Goal: Find specific page/section: Find specific page/section

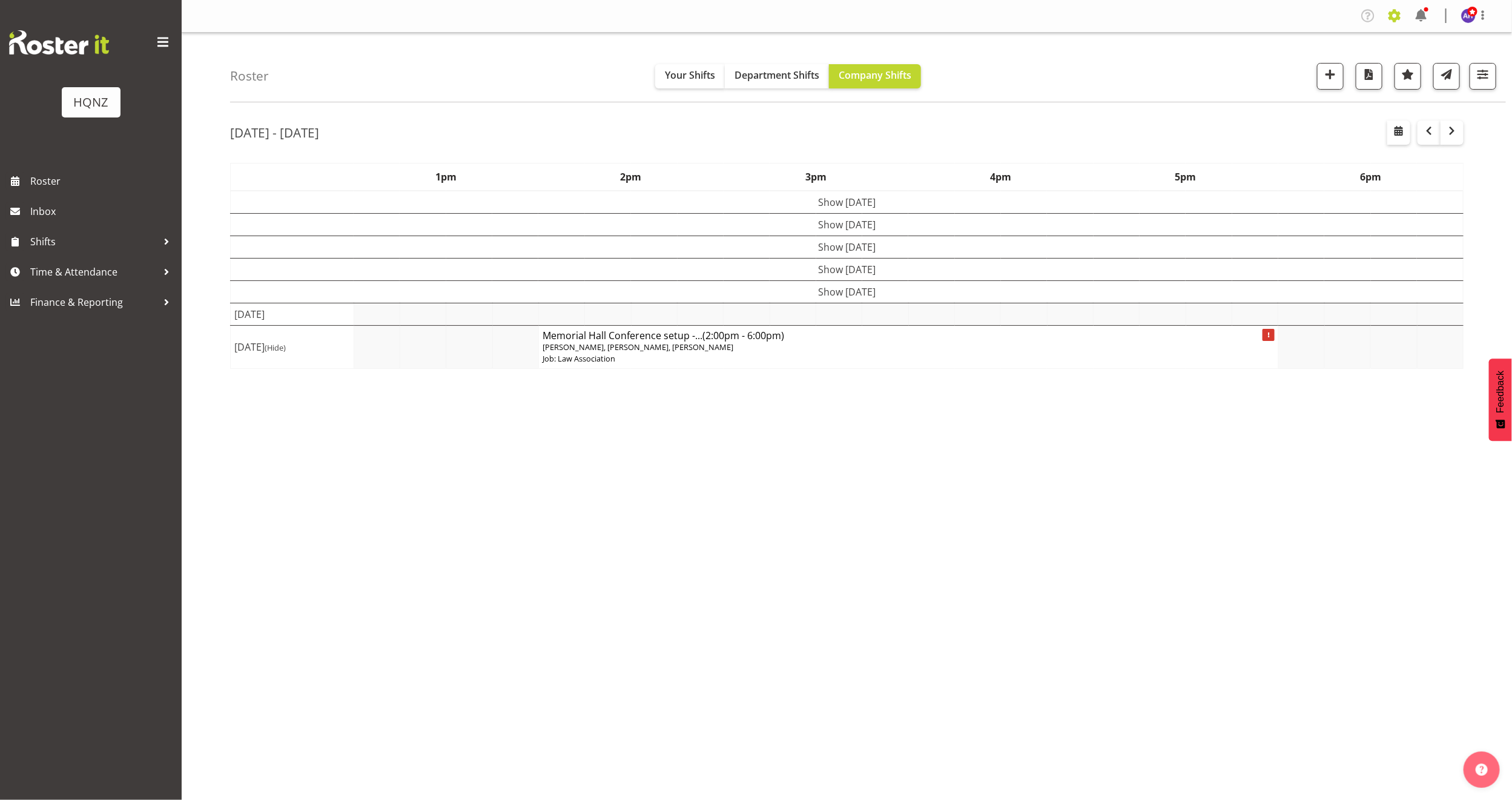
click at [1395, 16] on span at bounding box center [1395, 16] width 20 height 20
click at [1319, 127] on link "Employees" at bounding box center [1320, 131] width 168 height 22
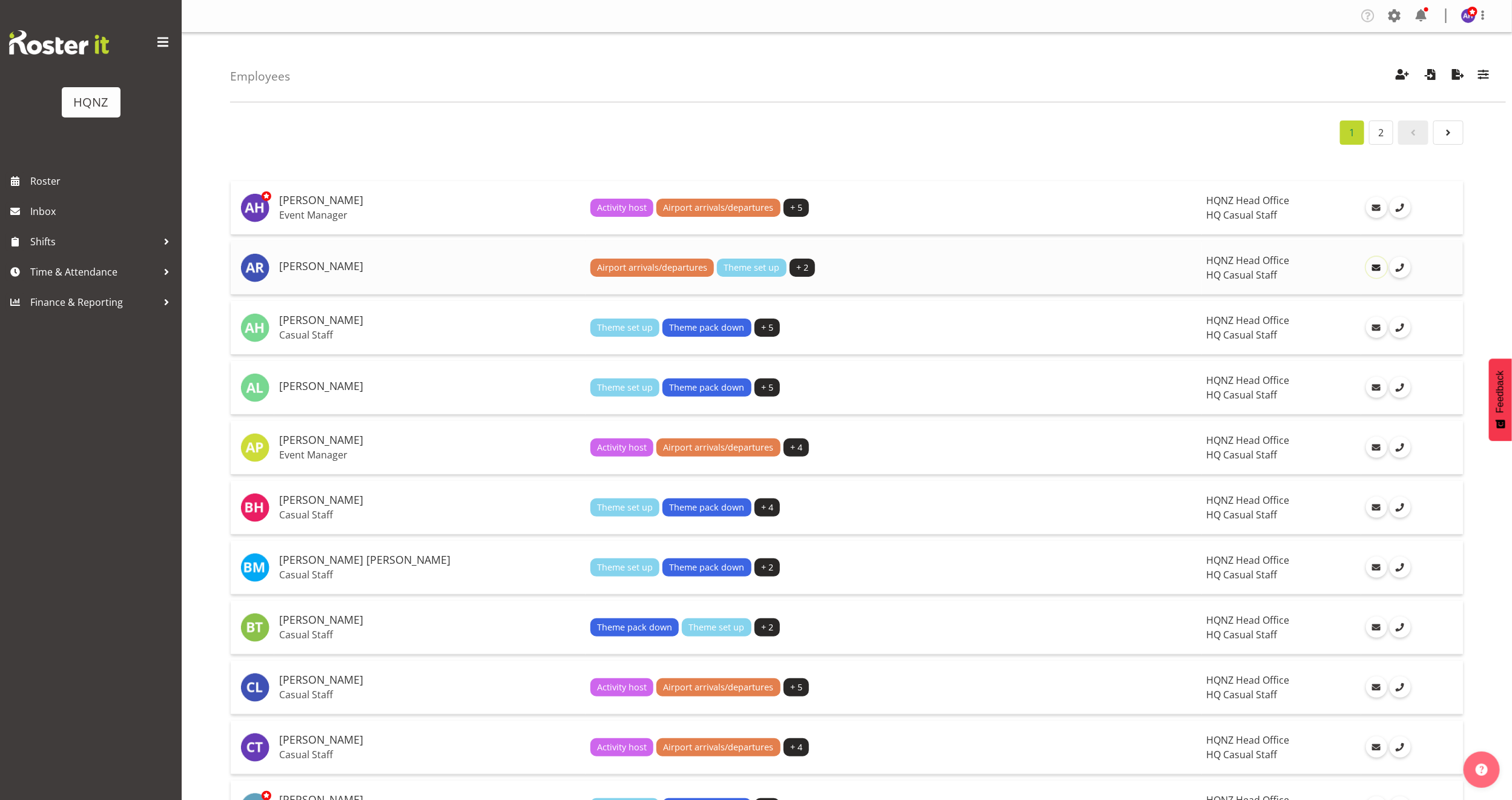
click at [1369, 267] on span at bounding box center [1376, 268] width 13 height 13
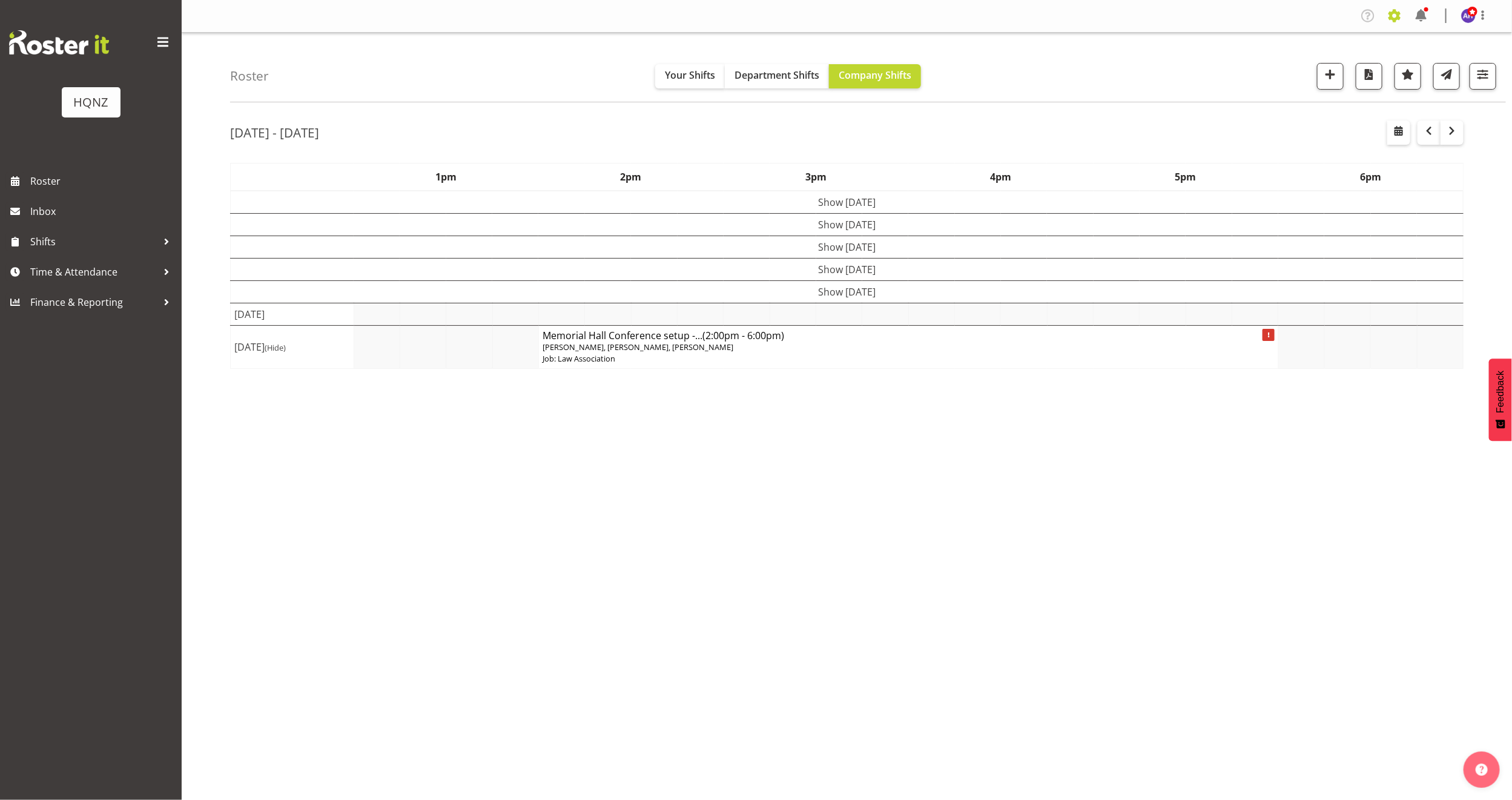
click at [1393, 15] on span at bounding box center [1395, 16] width 20 height 20
click at [1312, 127] on link "Employees" at bounding box center [1320, 131] width 168 height 22
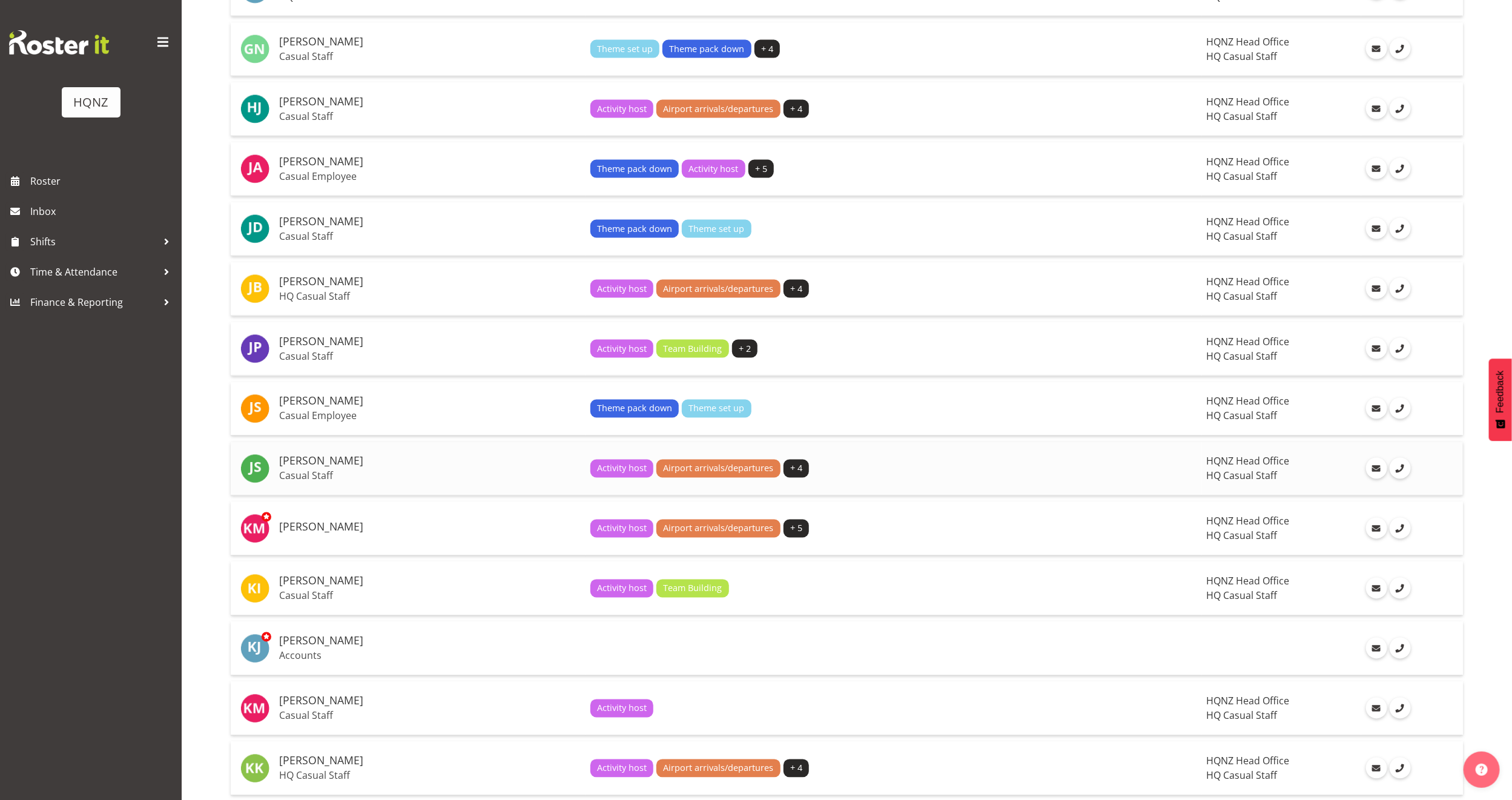
scroll to position [1090, 0]
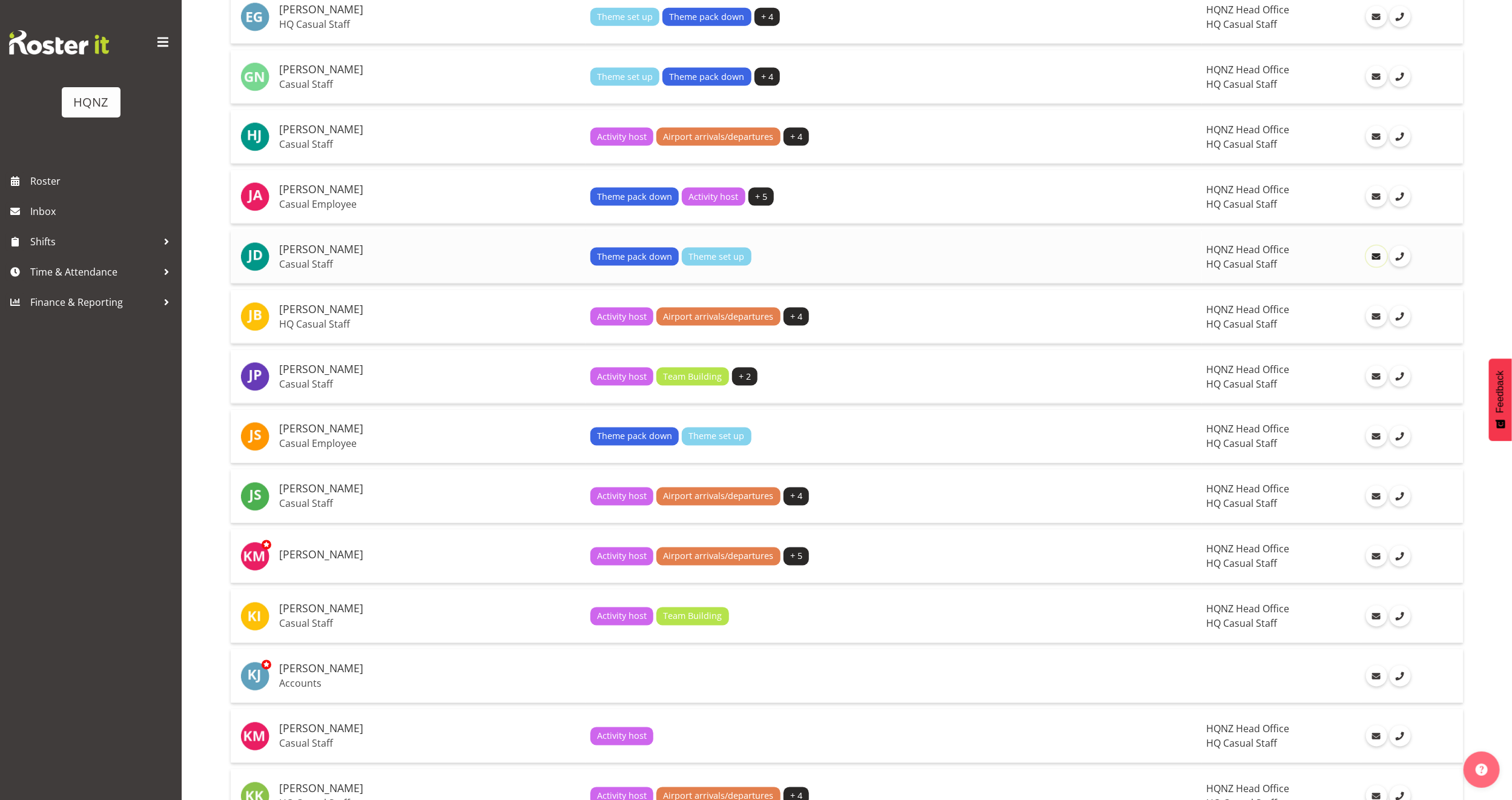
click at [1369, 250] on span at bounding box center [1376, 257] width 13 height 13
